Goal: Task Accomplishment & Management: Manage account settings

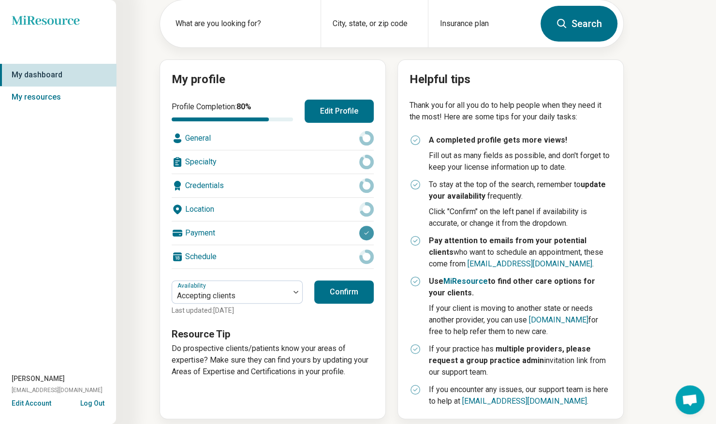
scroll to position [61, 0]
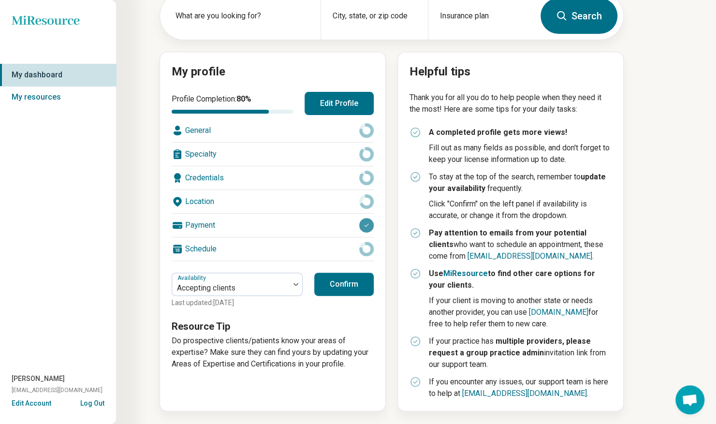
click at [201, 129] on div "General" at bounding box center [273, 130] width 202 height 23
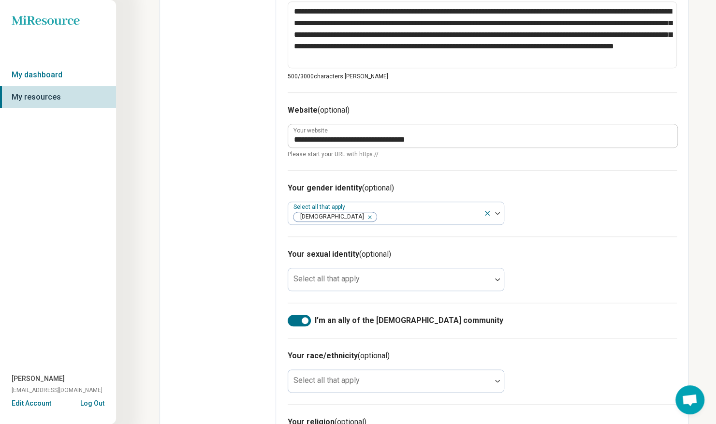
scroll to position [534, 0]
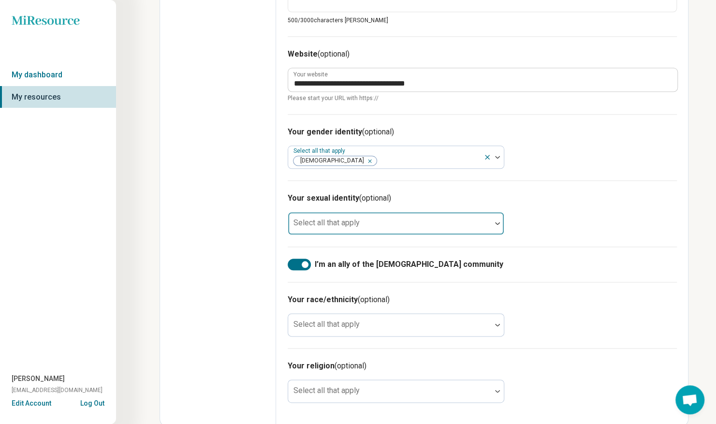
click at [496, 222] on img at bounding box center [497, 223] width 5 height 3
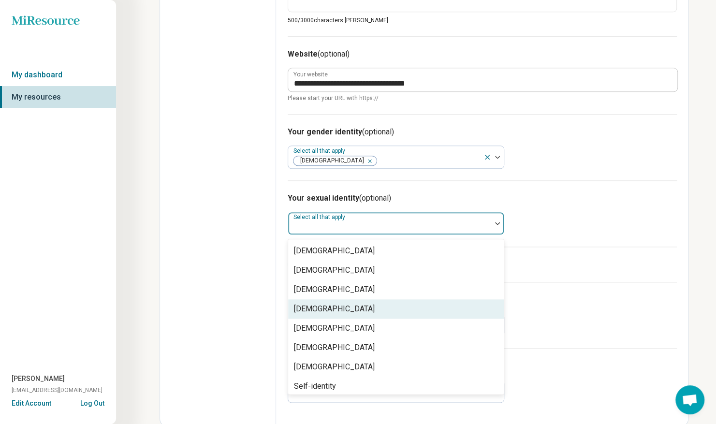
click at [336, 310] on div "[DEMOGRAPHIC_DATA]" at bounding box center [334, 309] width 81 height 12
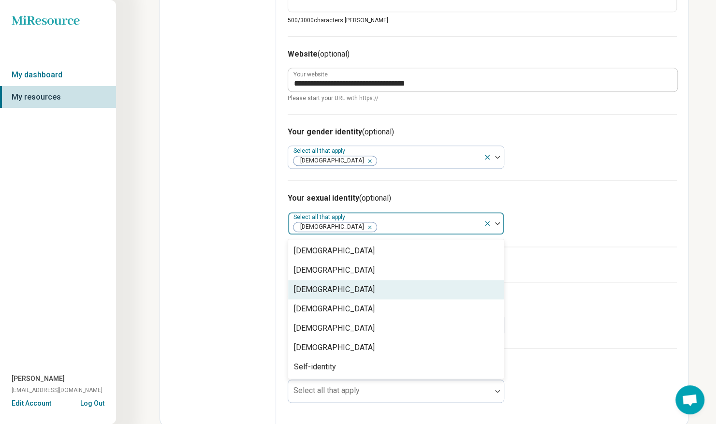
click at [583, 271] on div "I’m an ally of the [DEMOGRAPHIC_DATA] community" at bounding box center [482, 264] width 389 height 35
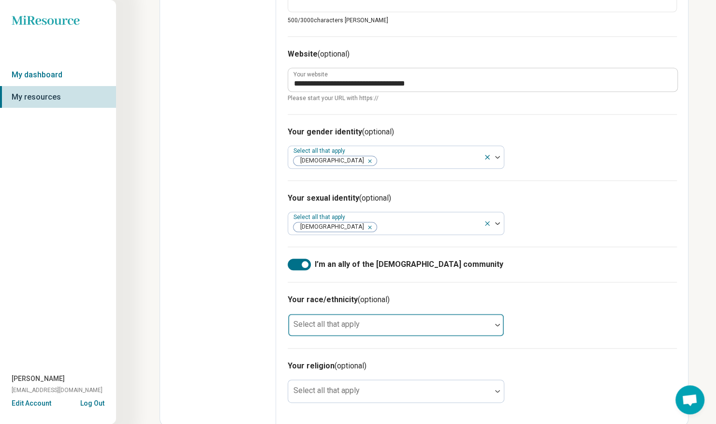
click at [484, 319] on div at bounding box center [389, 324] width 203 height 21
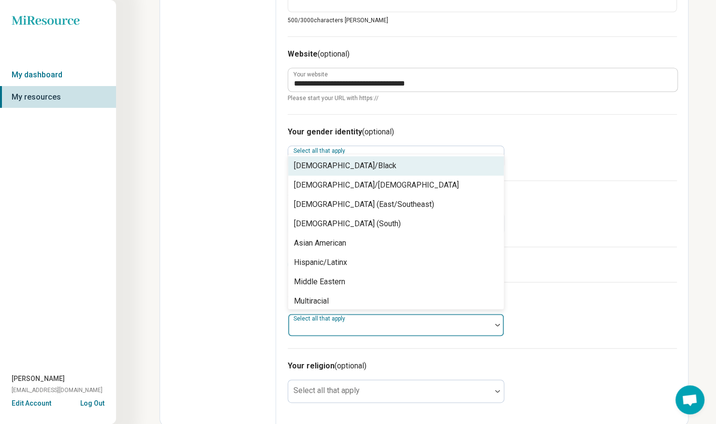
scroll to position [62, 0]
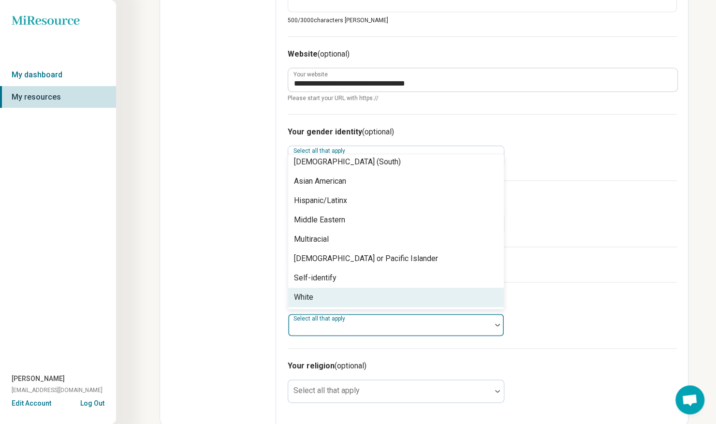
click at [374, 295] on div "White" at bounding box center [396, 297] width 216 height 19
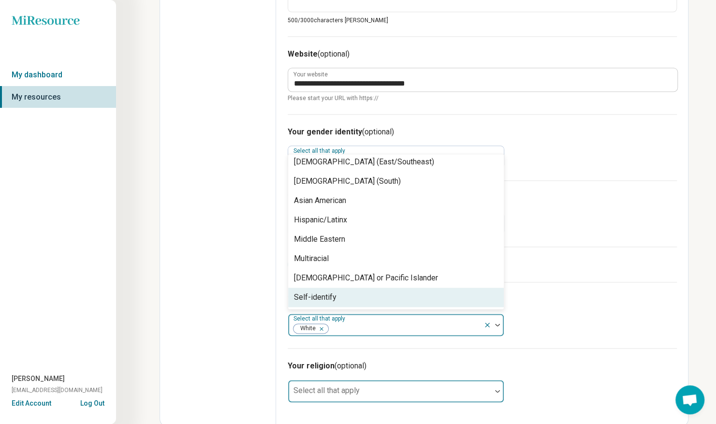
click at [443, 390] on div at bounding box center [389, 395] width 195 height 14
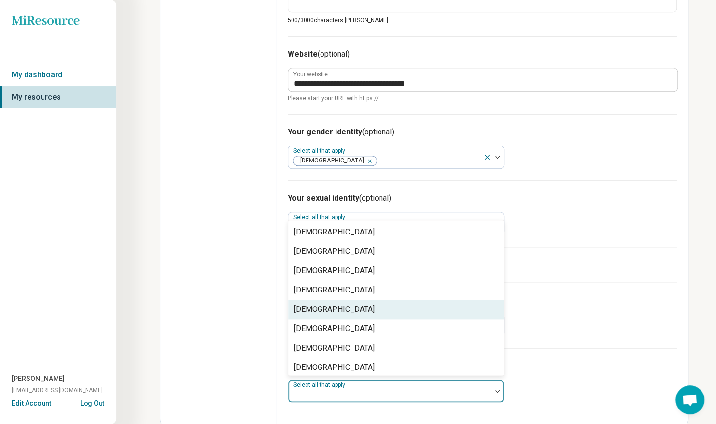
click at [400, 310] on div "[DEMOGRAPHIC_DATA]" at bounding box center [396, 309] width 216 height 19
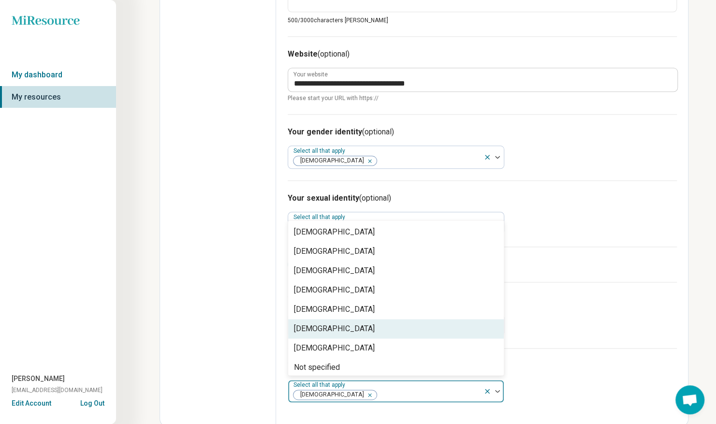
click at [616, 340] on div "Your race/ethnicity (optional) Select all that apply White" at bounding box center [482, 315] width 389 height 66
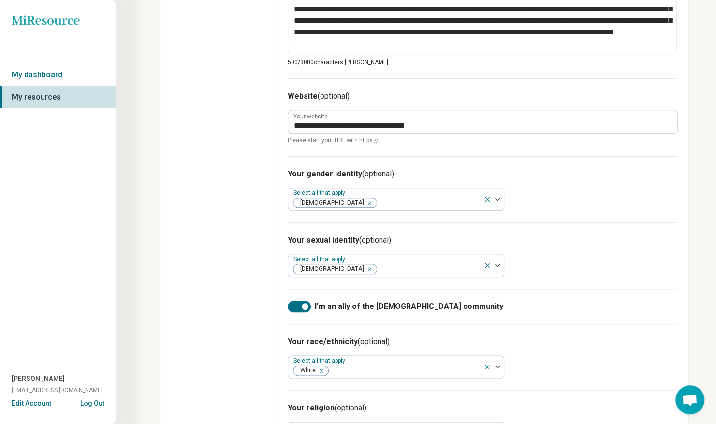
scroll to position [534, 0]
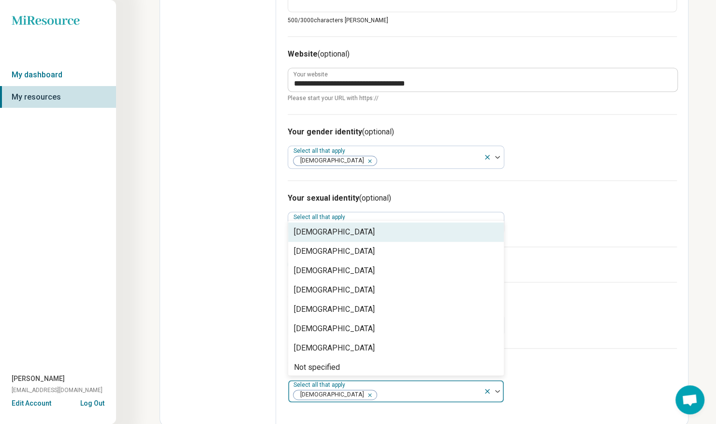
click at [497, 390] on img at bounding box center [497, 391] width 5 height 3
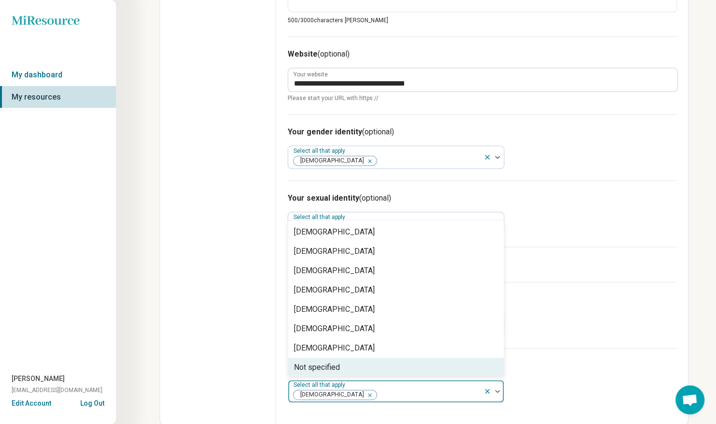
click at [459, 364] on div "Not specified" at bounding box center [396, 367] width 216 height 19
click at [364, 393] on icon "Remove [object Object]" at bounding box center [367, 395] width 7 height 7
click at [623, 331] on div "Your race/ethnicity (optional) Select all that apply White" at bounding box center [482, 315] width 389 height 66
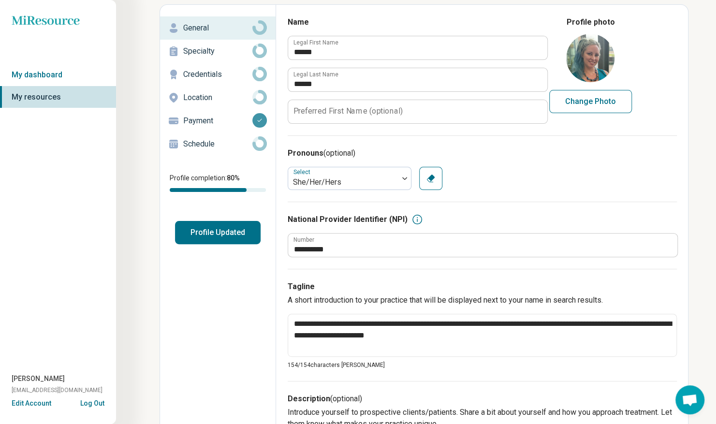
scroll to position [0, 0]
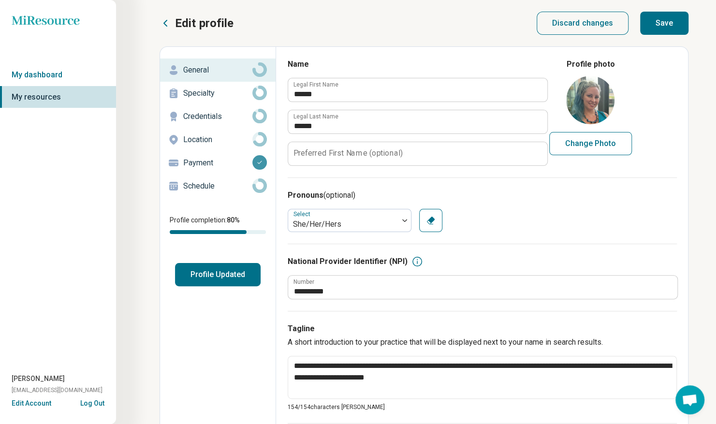
click at [665, 21] on button "Save" at bounding box center [664, 23] width 48 height 23
click at [230, 96] on p "Specialty" at bounding box center [217, 94] width 69 height 12
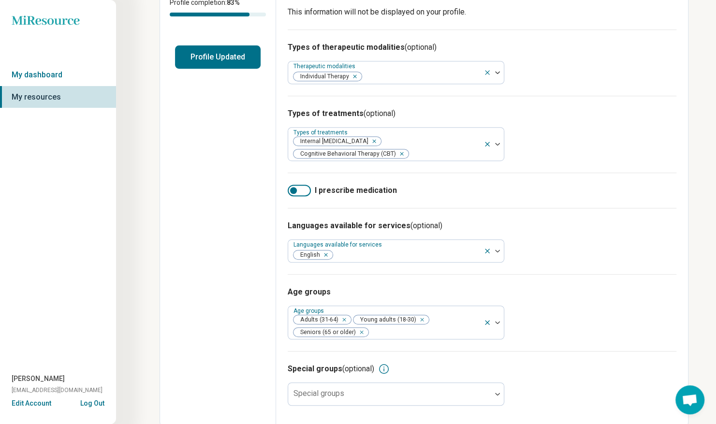
scroll to position [221, 0]
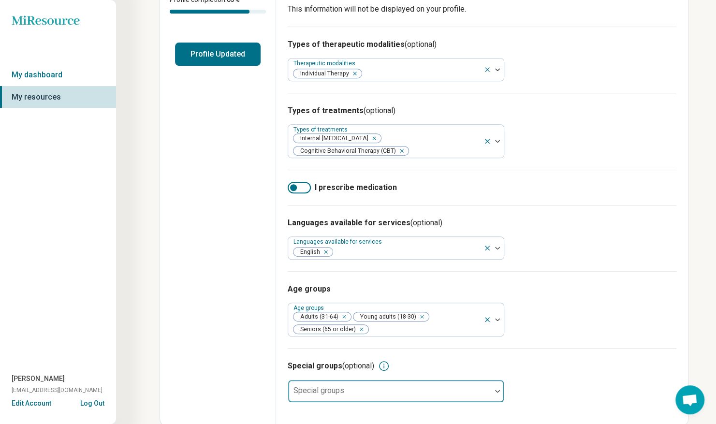
click at [494, 393] on div at bounding box center [497, 391] width 13 height 22
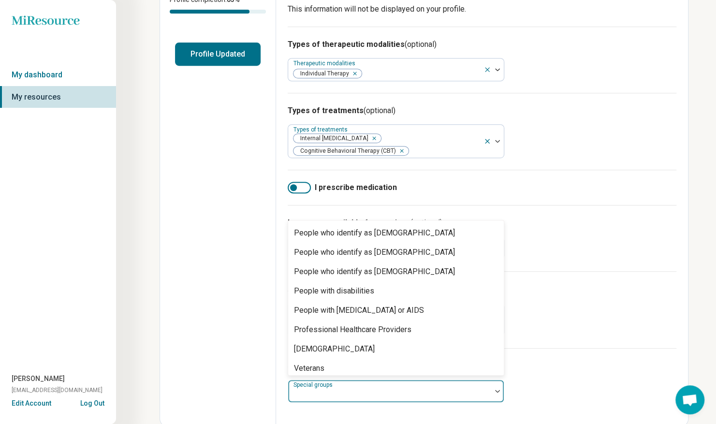
scroll to position [294, 0]
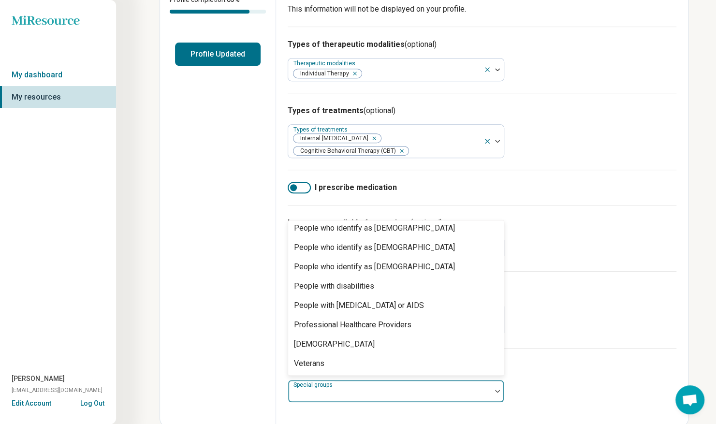
click at [549, 373] on div "Special groups (optional) 23 results available. Use Up and Down to choose optio…" at bounding box center [482, 381] width 389 height 66
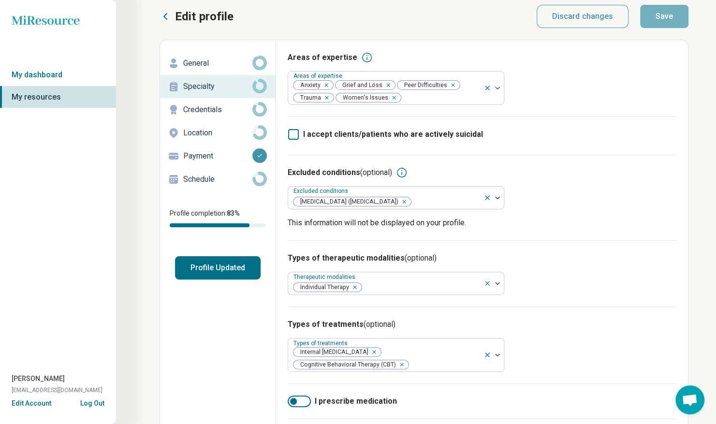
scroll to position [0, 0]
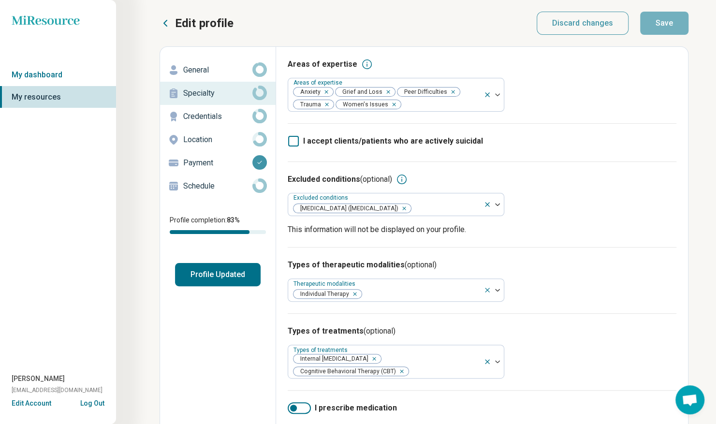
click at [213, 119] on p "Credentials" at bounding box center [217, 117] width 69 height 12
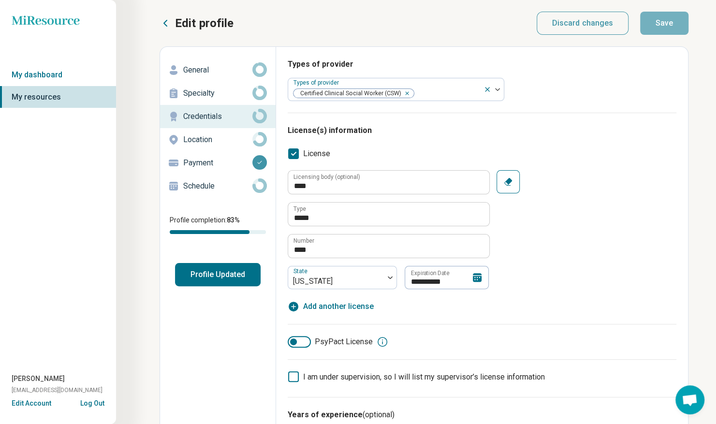
click at [201, 138] on p "Location" at bounding box center [217, 140] width 69 height 12
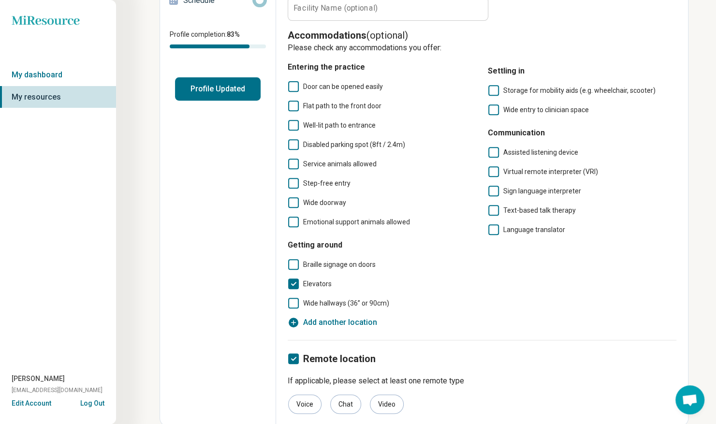
scroll to position [187, 0]
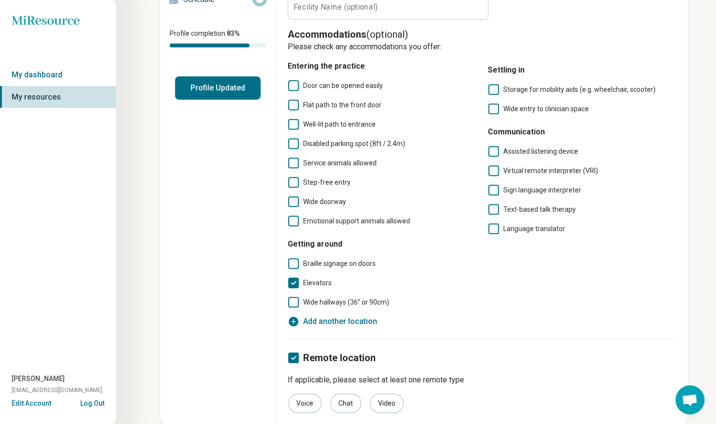
click at [294, 181] on icon at bounding box center [293, 182] width 11 height 11
click at [294, 162] on icon at bounding box center [293, 163] width 11 height 11
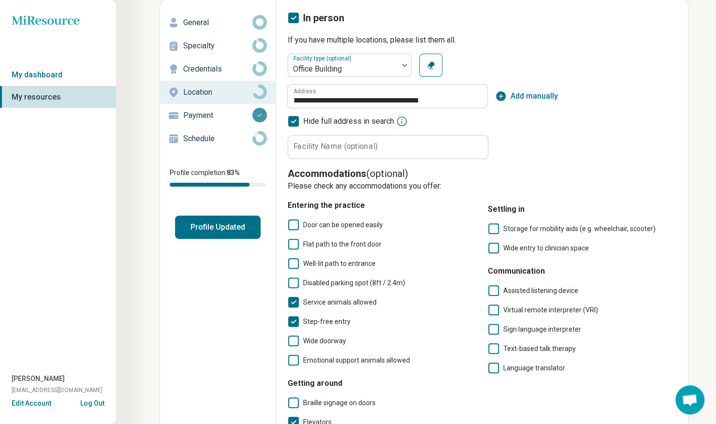
scroll to position [0, 0]
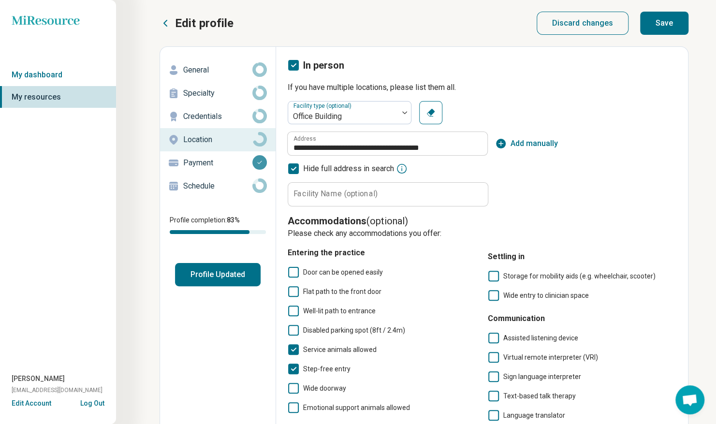
click at [672, 30] on button "Save" at bounding box center [664, 23] width 48 height 23
click at [425, 22] on div "Edit profile Discard changes Save" at bounding box center [424, 23] width 529 height 23
click at [639, 95] on div "**********" at bounding box center [482, 292] width 389 height 467
click at [218, 121] on p "Credentials" at bounding box center [217, 117] width 69 height 12
type textarea "*"
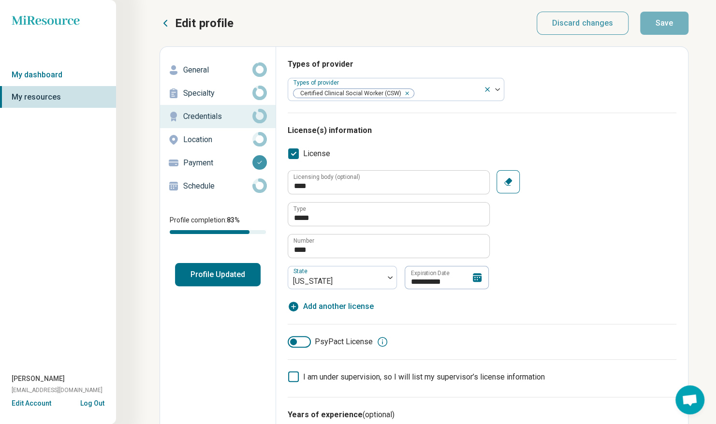
click at [205, 137] on p "Location" at bounding box center [217, 140] width 69 height 12
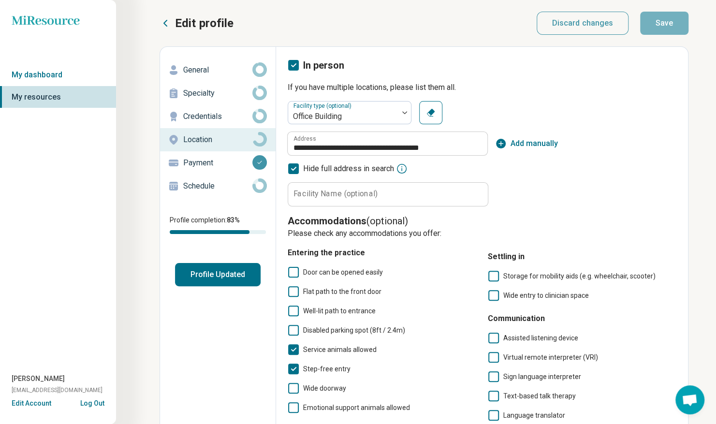
click at [209, 187] on p "Schedule" at bounding box center [217, 186] width 69 height 12
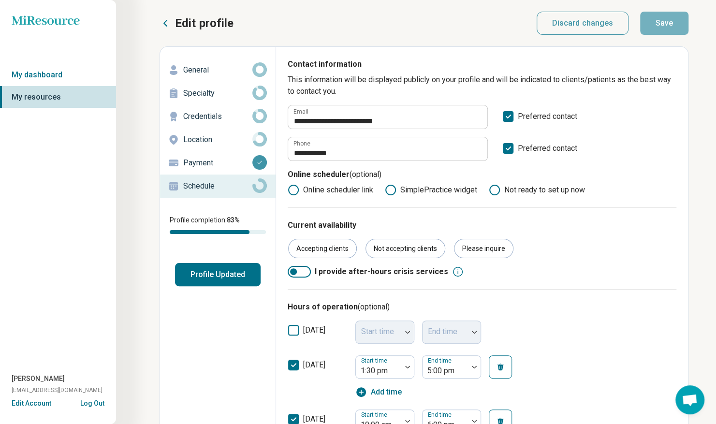
click at [179, 283] on button "Profile Updated" at bounding box center [218, 274] width 86 height 23
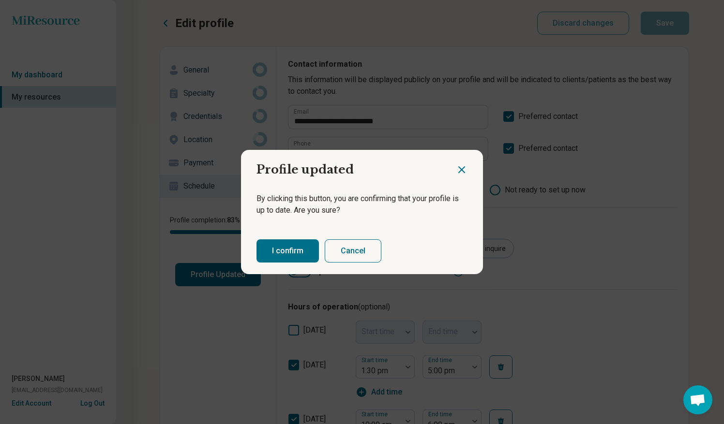
click at [281, 252] on button "I confirm" at bounding box center [287, 250] width 62 height 23
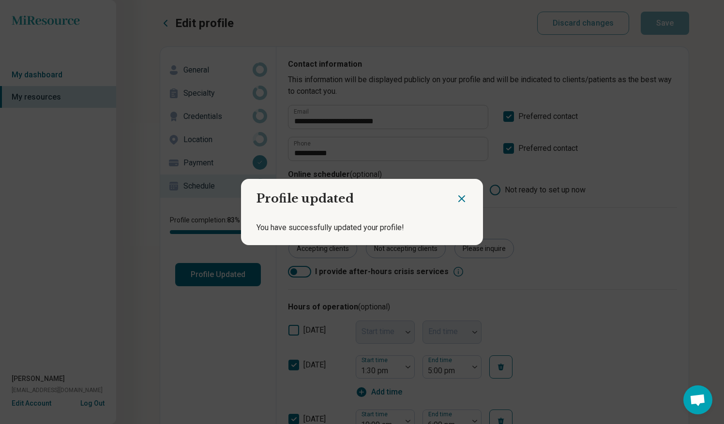
click at [458, 198] on icon "Close dialog" at bounding box center [461, 199] width 6 height 6
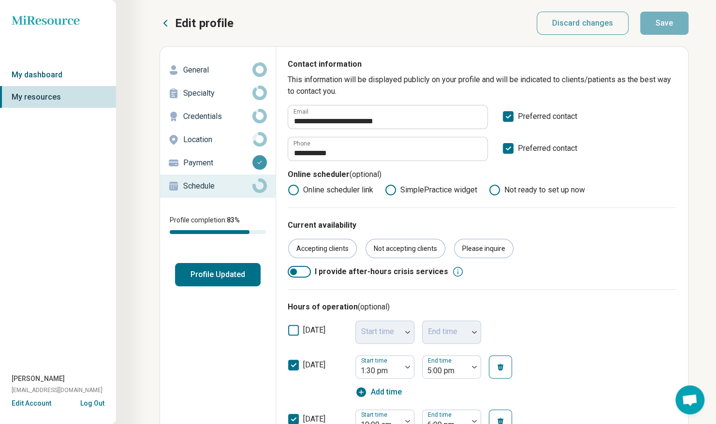
click at [38, 74] on link "My dashboard" at bounding box center [58, 75] width 116 height 22
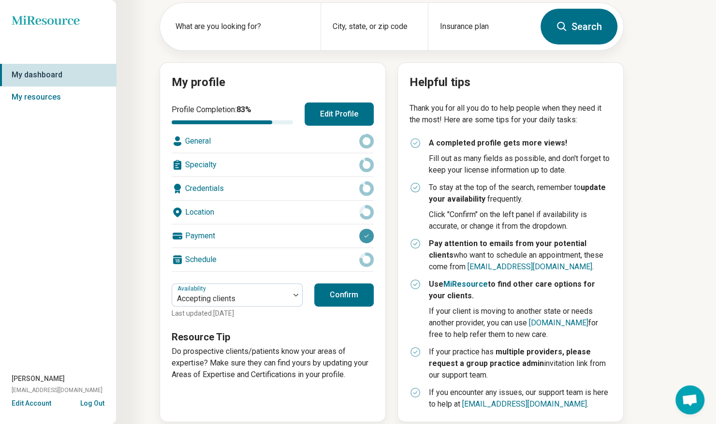
scroll to position [61, 0]
